Goal: Find specific page/section: Find specific page/section

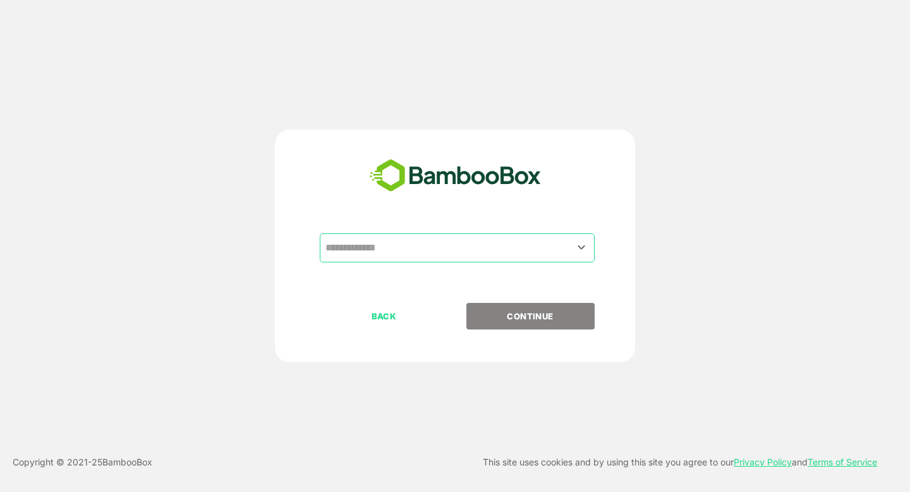
click at [405, 248] on input "text" at bounding box center [457, 248] width 270 height 24
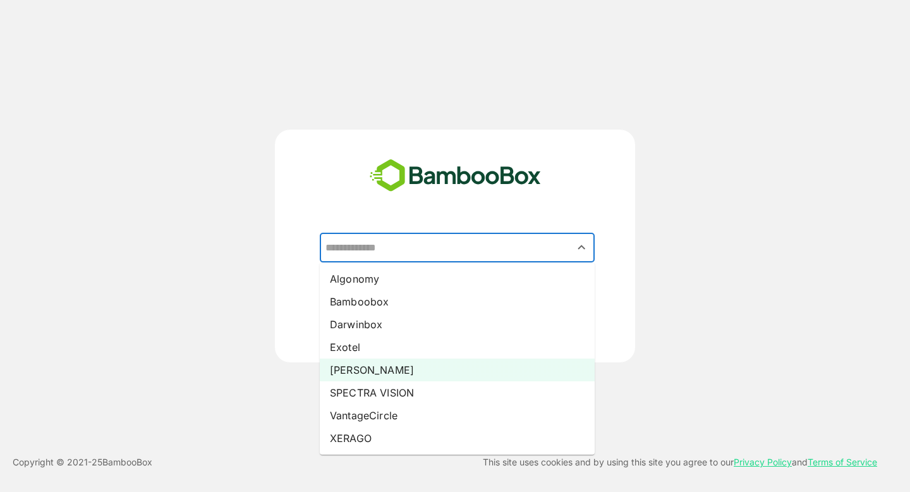
click at [366, 373] on li "Pando" at bounding box center [457, 369] width 275 height 23
type input "*****"
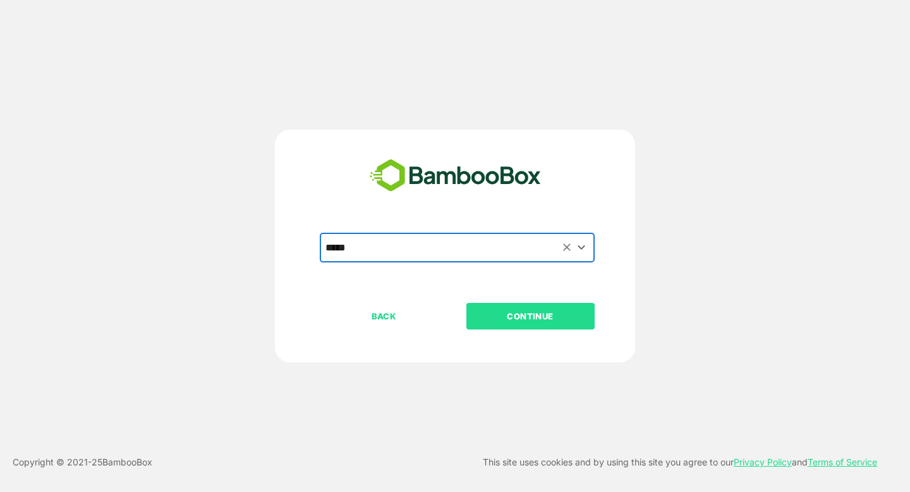
click at [511, 316] on p "CONTINUE" at bounding box center [530, 316] width 126 height 14
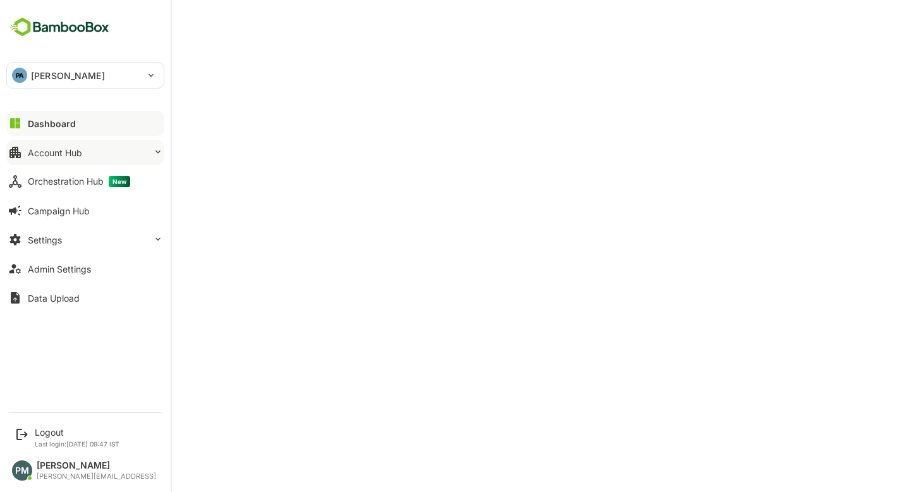
click at [78, 149] on div "Account Hub" at bounding box center [55, 152] width 54 height 11
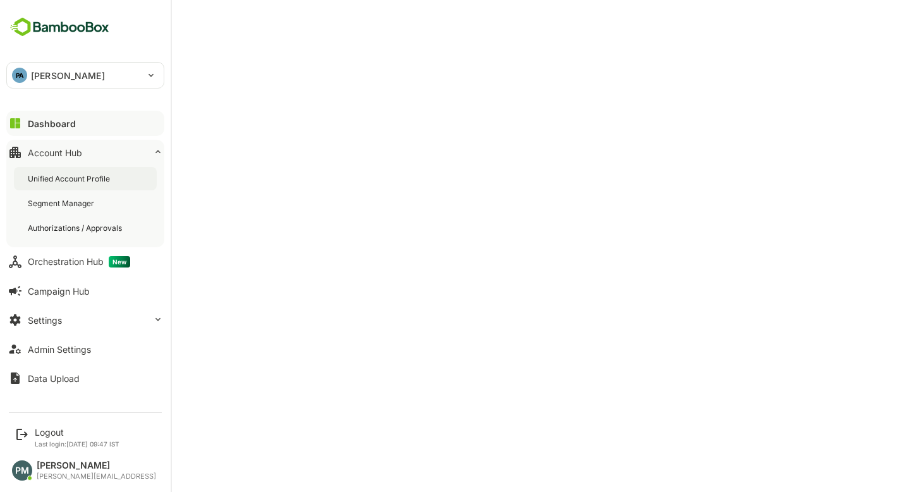
click at [99, 186] on div "Unified Account Profile" at bounding box center [85, 178] width 143 height 23
